Goal: Go to known website: Access a specific website the user already knows

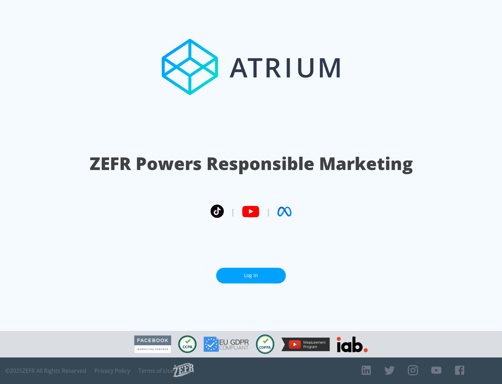
click at [251, 272] on link "Log In" at bounding box center [251, 276] width 70 height 16
